Goal: Book appointment/travel/reservation

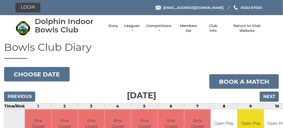
scroll to position [27, 0]
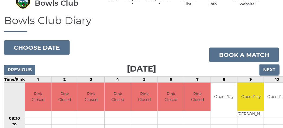
click at [272, 70] on input "Next" at bounding box center [268, 70] width 19 height 10
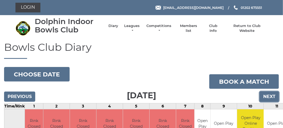
click at [273, 95] on input "Next" at bounding box center [268, 97] width 19 height 10
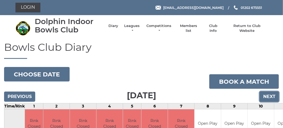
click at [269, 95] on input "Next" at bounding box center [268, 97] width 19 height 10
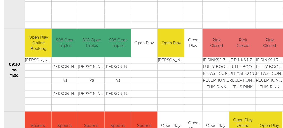
scroll to position [28, 0]
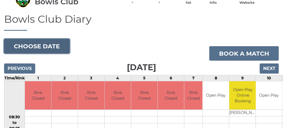
click at [43, 45] on button "Choose date" at bounding box center [37, 46] width 66 height 15
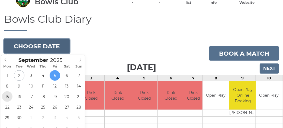
type input "2025-09-15"
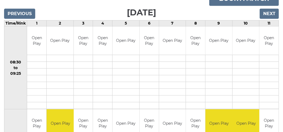
scroll to position [56, 0]
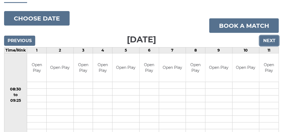
click at [266, 41] on input "Next" at bounding box center [268, 41] width 19 height 10
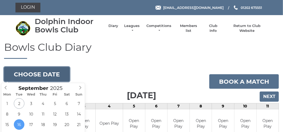
click at [37, 72] on button "Choose date" at bounding box center [37, 74] width 66 height 15
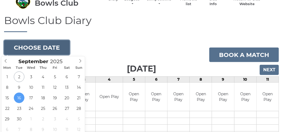
scroll to position [54, 0]
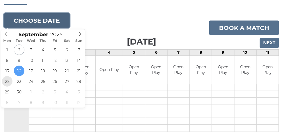
type input "[DATE]"
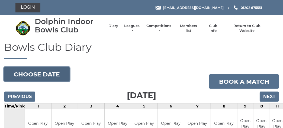
click at [55, 75] on button "Choose date" at bounding box center [37, 74] width 66 height 15
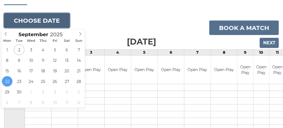
scroll to position [81, 0]
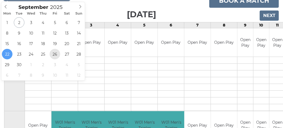
type input "2025-09-26"
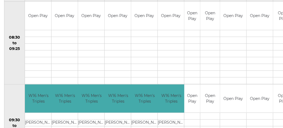
scroll to position [54, 0]
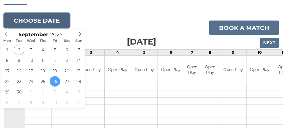
click at [36, 23] on button "Choose date" at bounding box center [37, 20] width 66 height 15
type input "2025-09-20"
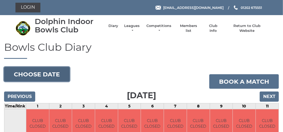
click at [50, 77] on button "Choose date" at bounding box center [37, 74] width 66 height 15
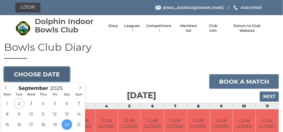
scroll to position [27, 0]
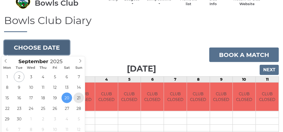
type input "[DATE]"
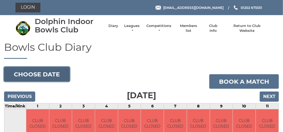
click at [52, 78] on button "Choose date" at bounding box center [37, 74] width 66 height 15
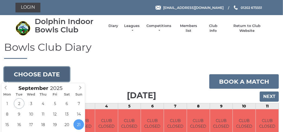
scroll to position [54, 0]
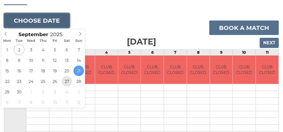
type input "[DATE]"
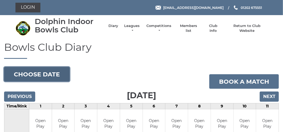
click at [46, 72] on button "Choose date" at bounding box center [37, 74] width 66 height 15
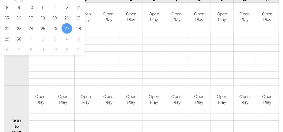
scroll to position [26, 0]
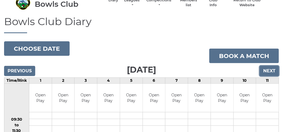
click at [263, 70] on input "Next" at bounding box center [268, 71] width 19 height 10
